Goal: Task Accomplishment & Management: Complete application form

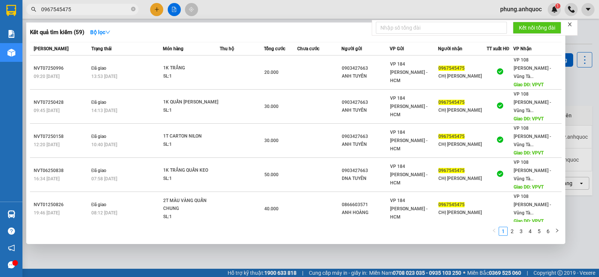
click at [157, 10] on div at bounding box center [299, 138] width 599 height 277
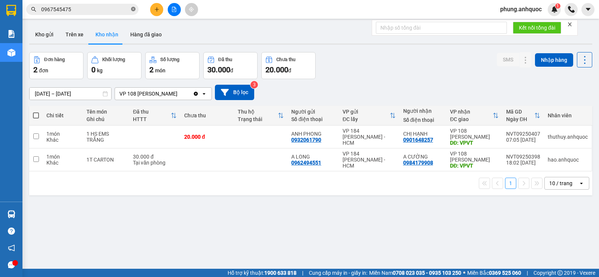
click at [132, 9] on icon "close-circle" at bounding box center [133, 9] width 4 height 4
click at [157, 8] on icon "plus" at bounding box center [156, 9] width 5 height 5
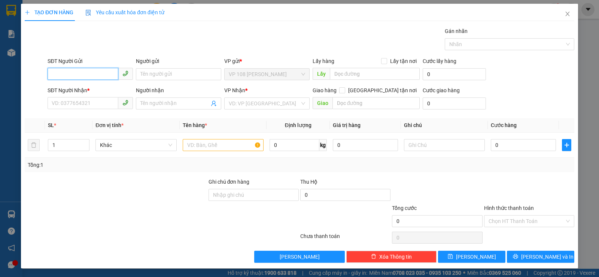
click at [84, 76] on input "SĐT Người Gửi" at bounding box center [83, 74] width 71 height 12
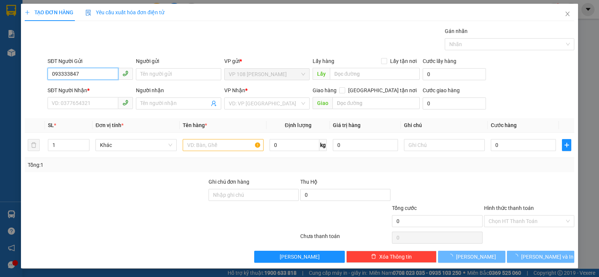
type input "0933338479"
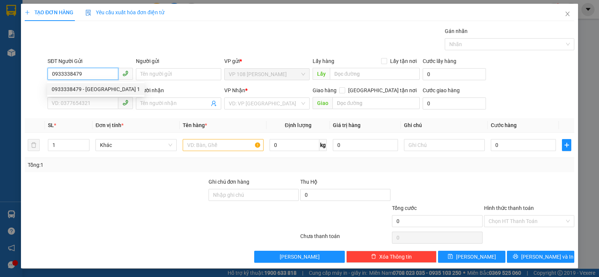
click at [100, 88] on div "0933338479 - [GEOGRAPHIC_DATA] 1" at bounding box center [96, 89] width 88 height 8
type input "NHẬT MỸ 1"
type input "0792050191"
type input "A VINH"
type input "VP Q1"
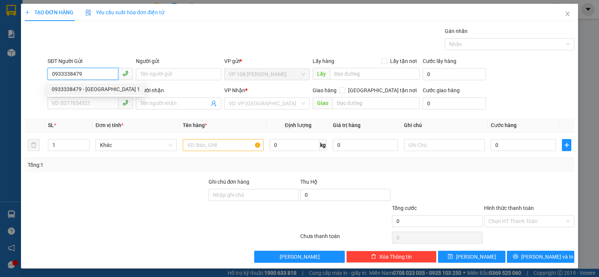
type input "TM 12/9 THANH"
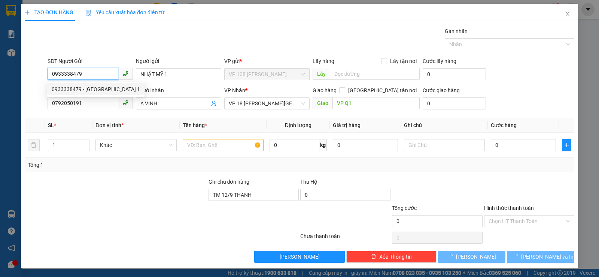
type input "20.000"
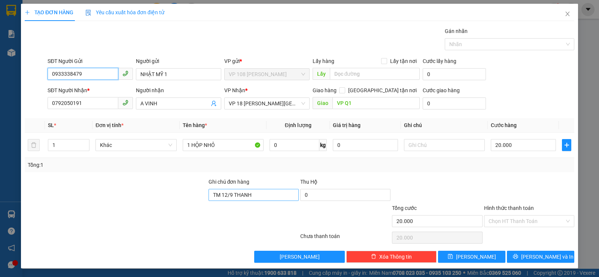
type input "0933338479"
drag, startPoint x: 269, startPoint y: 195, endPoint x: 130, endPoint y: 194, distance: 138.6
click at [156, 195] on div "Ghi chú đơn hàng TM 12/9 THANH Thu Hộ 0" at bounding box center [299, 191] width 551 height 26
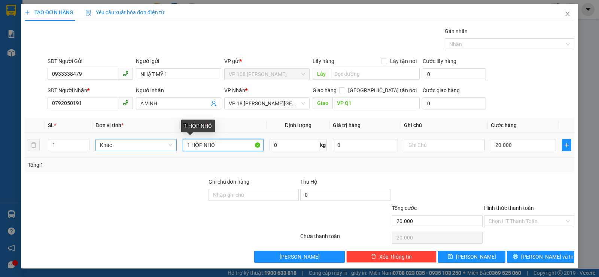
drag, startPoint x: 218, startPoint y: 146, endPoint x: 97, endPoint y: 141, distance: 121.5
click at [124, 146] on tr "1 Khác 1 HỘP NHỎ 0 kg 0 20.000" at bounding box center [300, 145] width 550 height 25
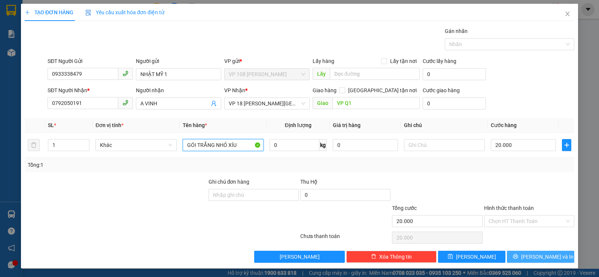
type input "GÓI TRẮNG NHỎ XÍU"
click at [532, 256] on span "[PERSON_NAME] và In" at bounding box center [547, 256] width 52 height 8
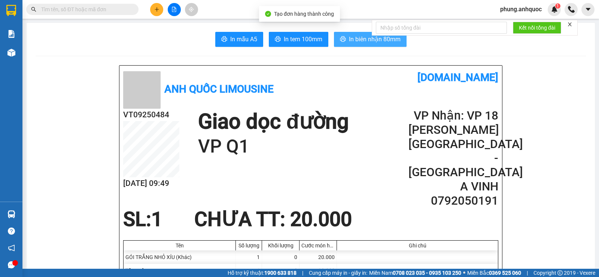
click at [356, 38] on span "In biên nhận 80mm" at bounding box center [375, 38] width 52 height 9
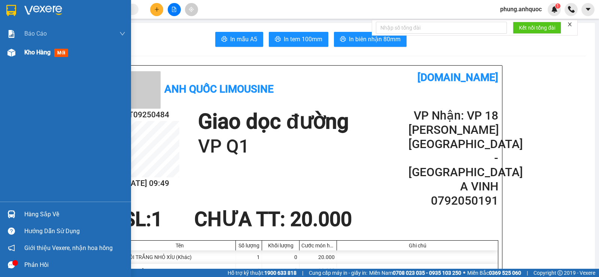
click at [16, 53] on div at bounding box center [11, 52] width 13 height 13
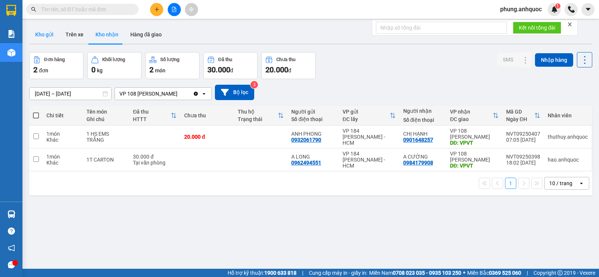
click at [45, 39] on button "Kho gửi" at bounding box center [44, 34] width 30 height 18
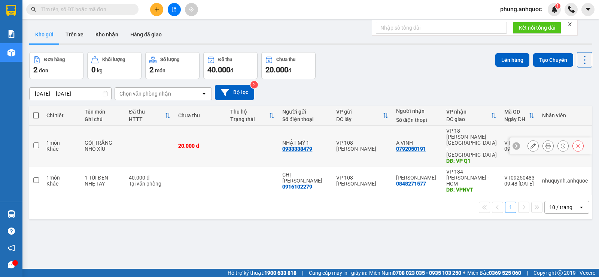
click at [530, 139] on button at bounding box center [533, 145] width 10 height 13
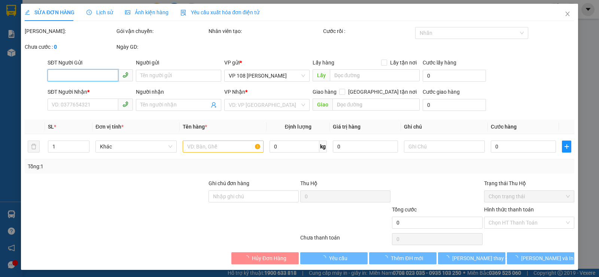
type input "0933338479"
type input "NHẬT MỸ 1"
type input "0792050191"
type input "A VINH"
type input "VP Q1"
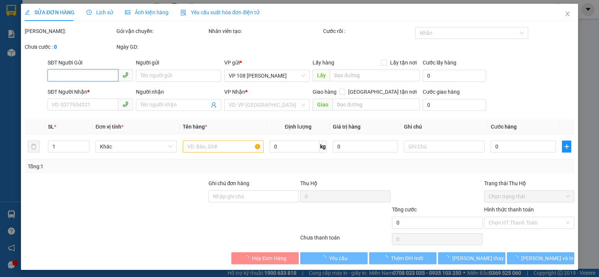
type input "20.000"
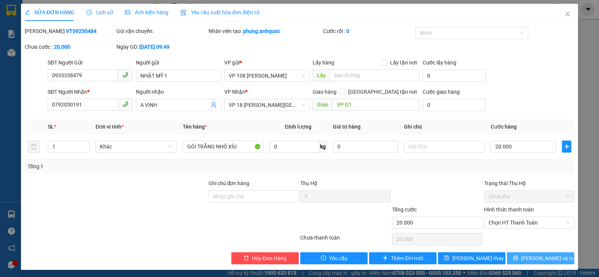
click at [538, 260] on span "[PERSON_NAME] và In" at bounding box center [547, 258] width 52 height 8
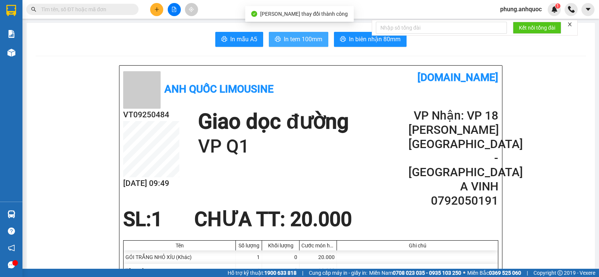
click at [293, 36] on span "In tem 100mm" at bounding box center [303, 38] width 39 height 9
